Goal: Consume media (video, audio)

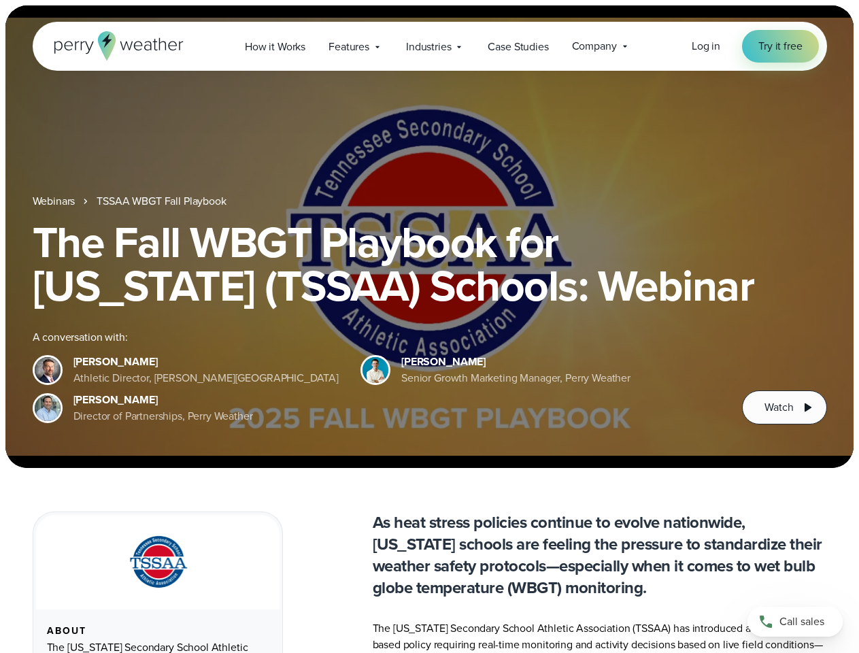
click at [429, 327] on div "The Fall WBGT Playbook for [US_STATE] (TSSAA) Schools: Webinar A conversation w…" at bounding box center [430, 322] width 795 height 204
click at [429, 46] on span "Industries" at bounding box center [428, 47] width 45 height 16
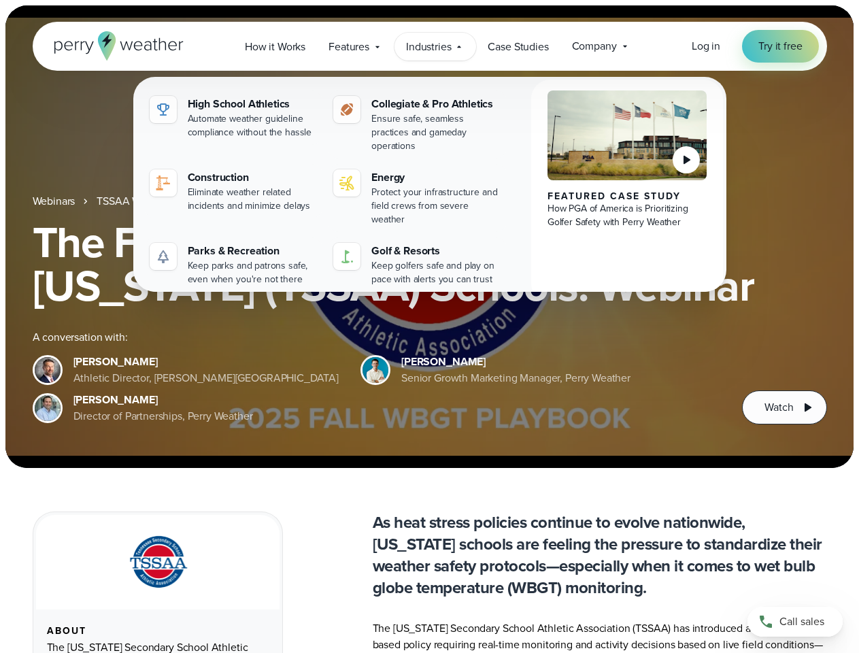
click at [429, 237] on h1 "The Fall WBGT Playbook for [US_STATE] (TSSAA) Schools: Webinar" at bounding box center [430, 263] width 795 height 87
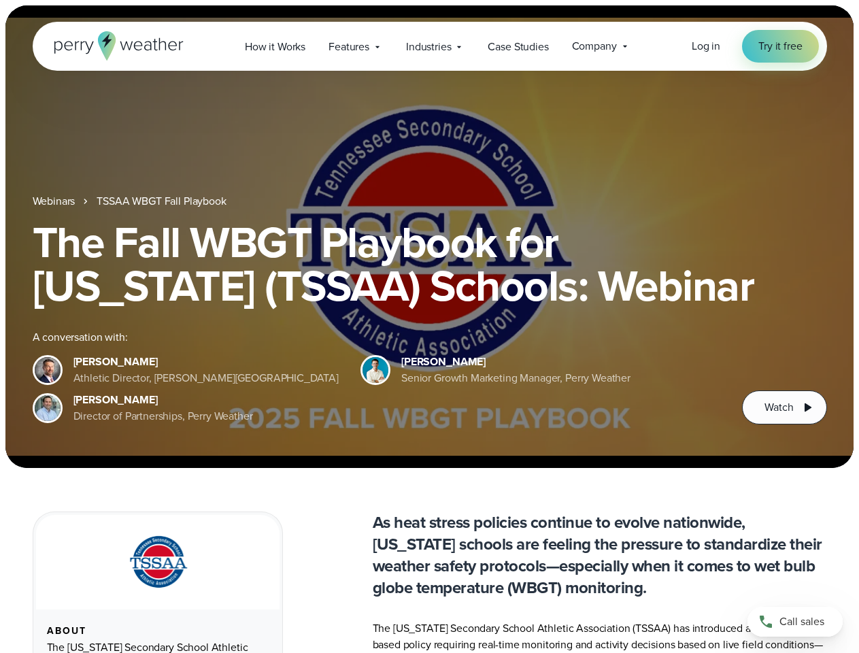
click at [163, 201] on link "TSSAA WBGT Fall Playbook" at bounding box center [161, 201] width 129 height 16
click at [785, 408] on span "Watch" at bounding box center [779, 407] width 29 height 16
